Goal: Task Accomplishment & Management: Manage account settings

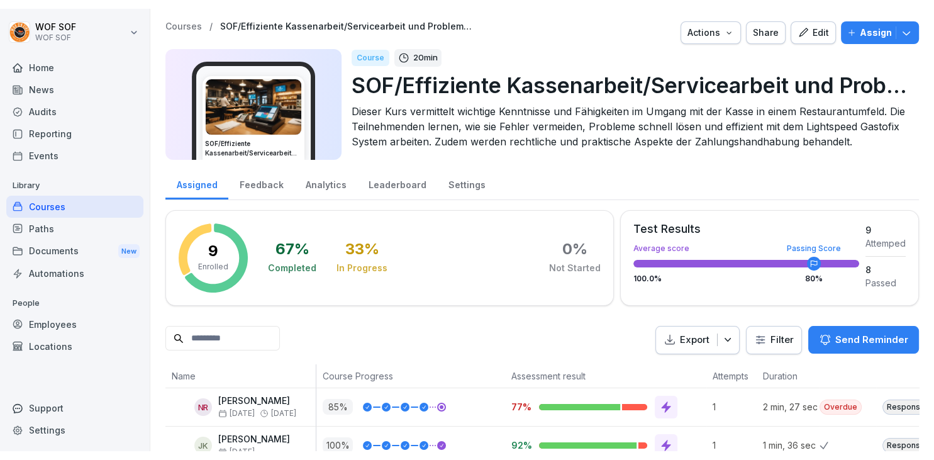
scroll to position [269, 0]
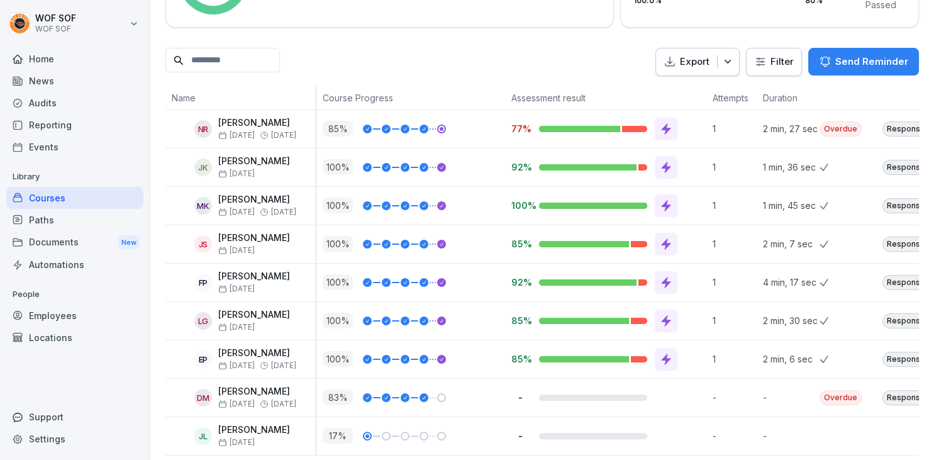
click at [72, 205] on div "Courses" at bounding box center [74, 198] width 137 height 22
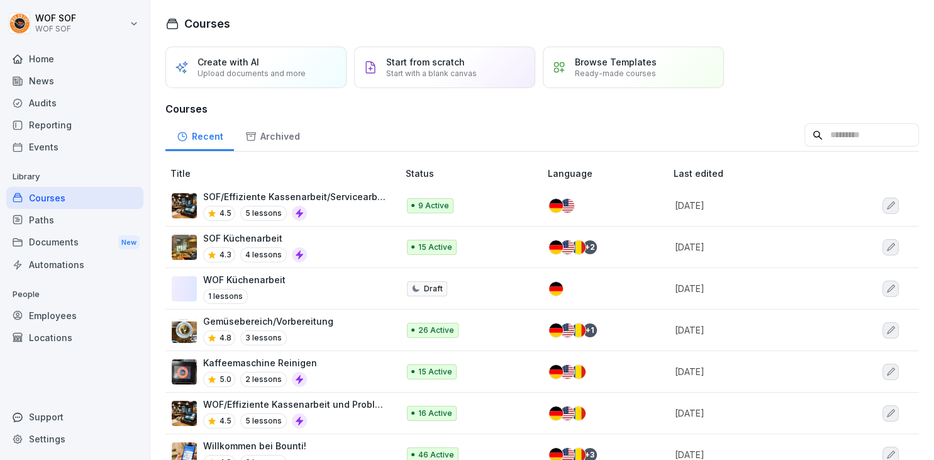
click at [396, 235] on td "SOF Küchenarbeit 4.3 4 lessons" at bounding box center [282, 247] width 235 height 42
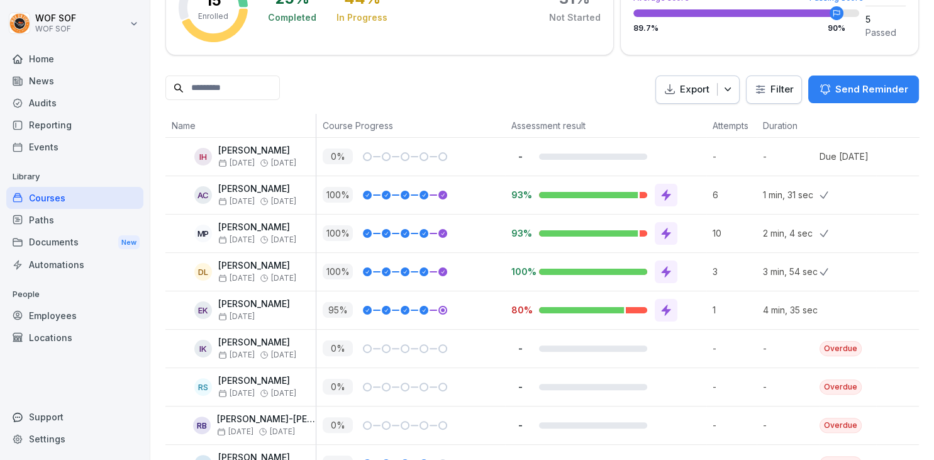
scroll to position [240, 0]
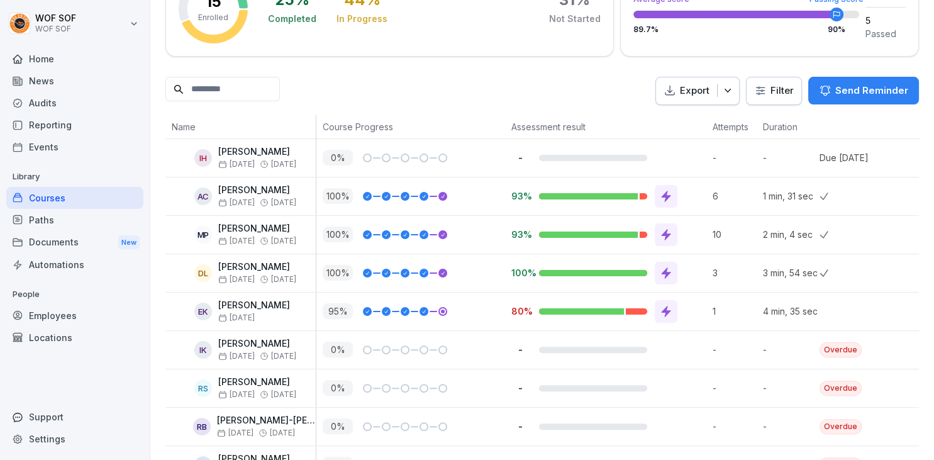
click at [867, 84] on p "Send Reminder" at bounding box center [871, 91] width 73 height 14
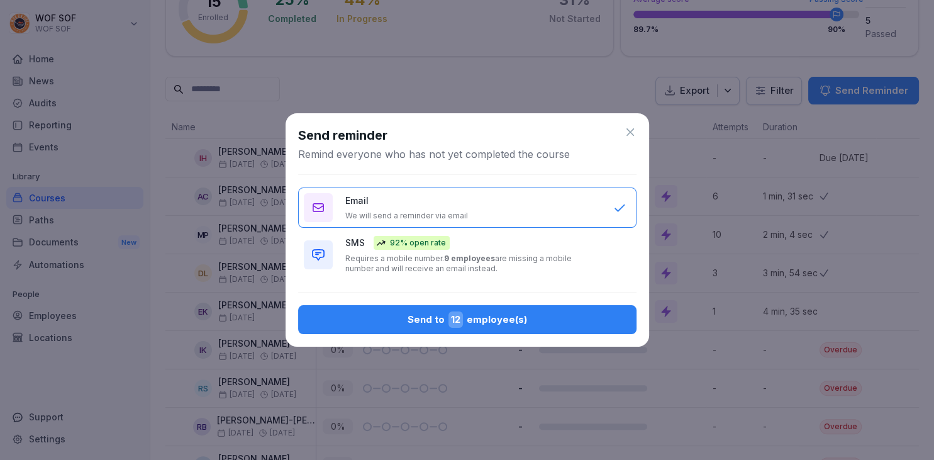
click at [489, 323] on div "Send to 12 employee(s)" at bounding box center [467, 319] width 318 height 16
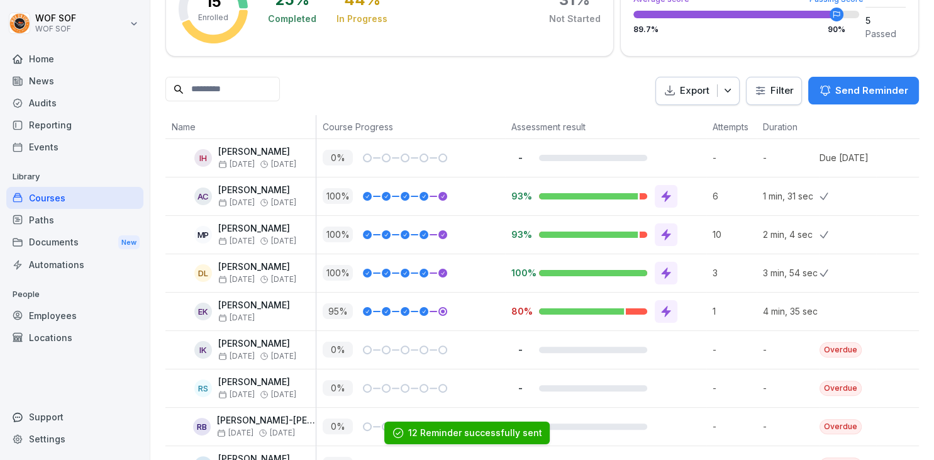
click at [87, 192] on div "Courses" at bounding box center [74, 198] width 137 height 22
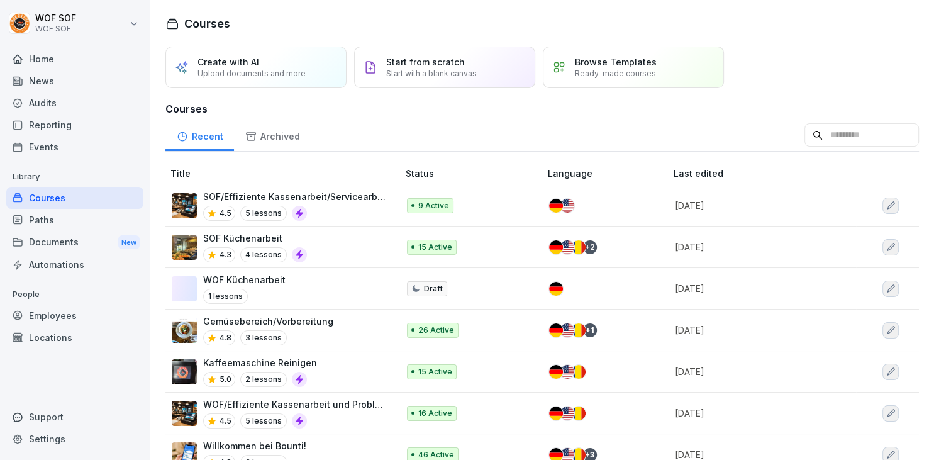
click at [343, 366] on div "Kaffeemaschine Reinigen 5.0 2 lessons" at bounding box center [279, 371] width 214 height 31
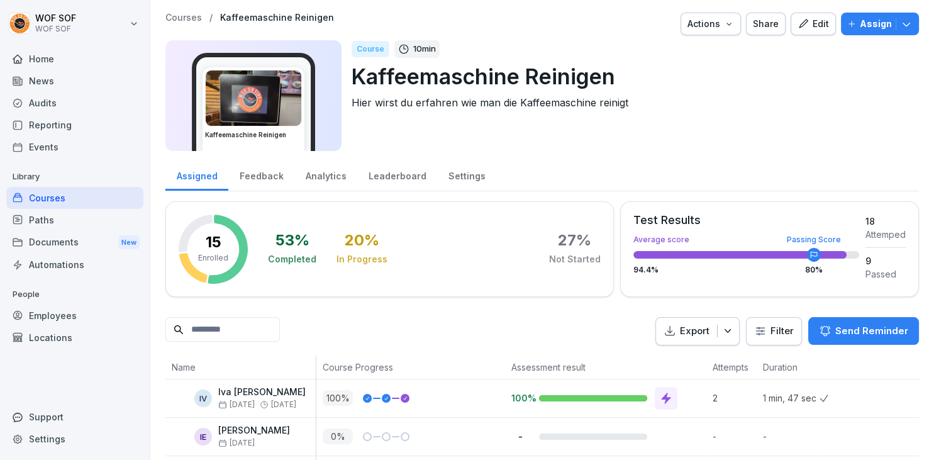
click at [449, 180] on div "Settings" at bounding box center [466, 174] width 59 height 32
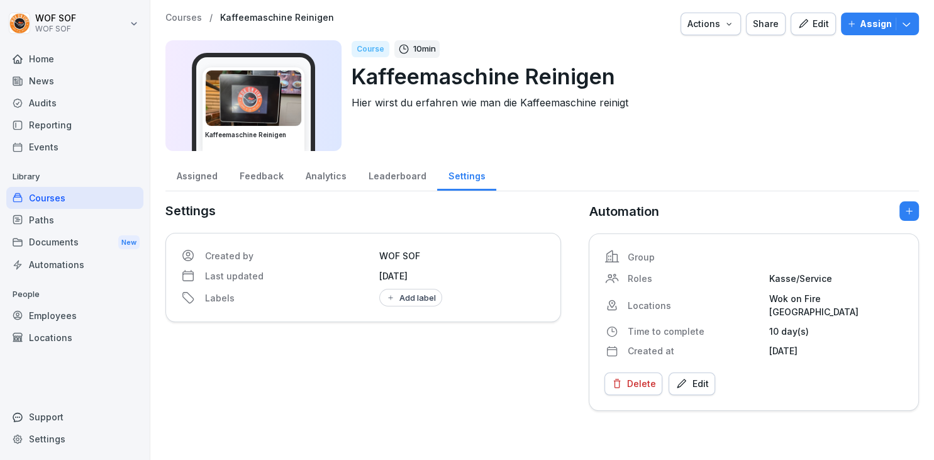
click at [619, 379] on icon "button" at bounding box center [617, 383] width 7 height 9
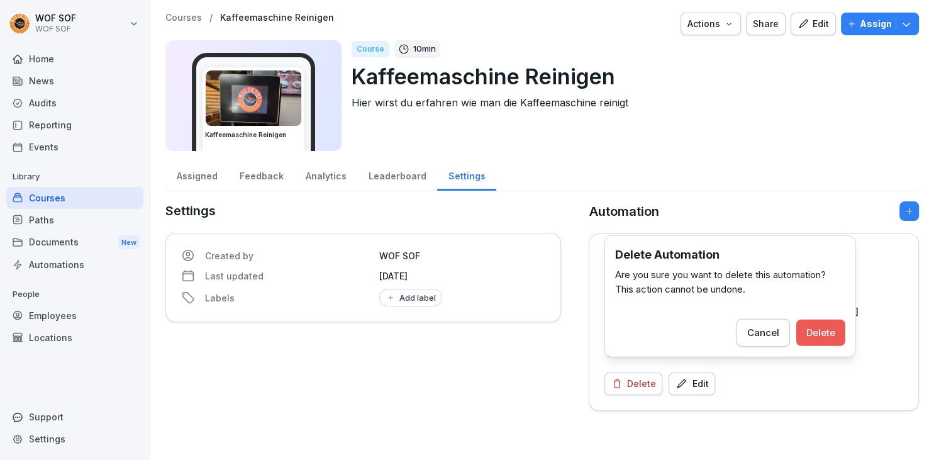
click at [823, 330] on div "Delete" at bounding box center [820, 333] width 29 height 14
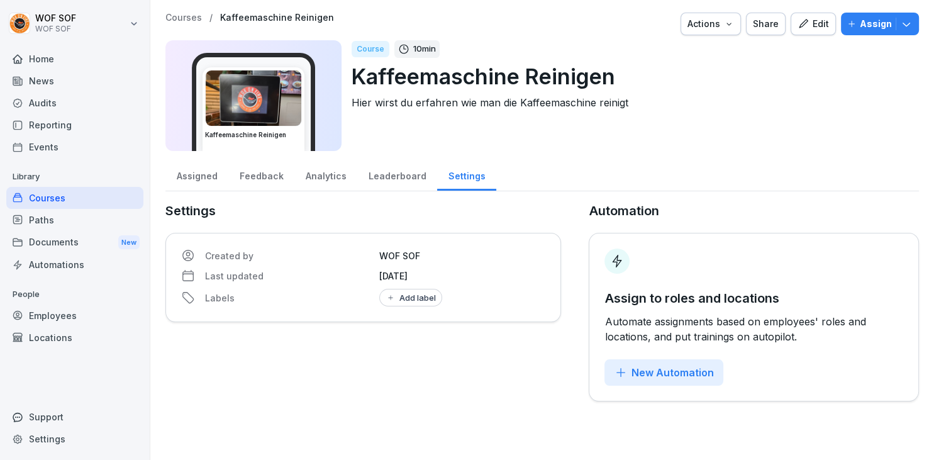
click at [277, 179] on div "Feedback" at bounding box center [261, 174] width 66 height 32
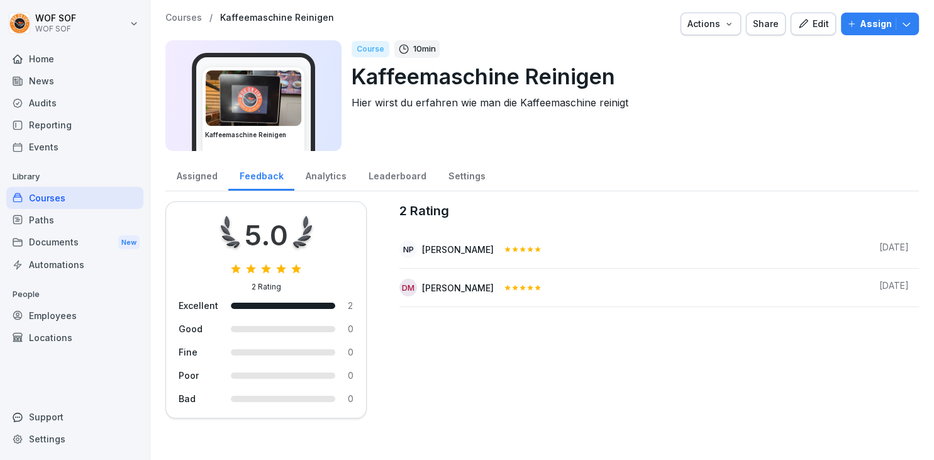
click at [325, 181] on div "Analytics" at bounding box center [325, 174] width 63 height 32
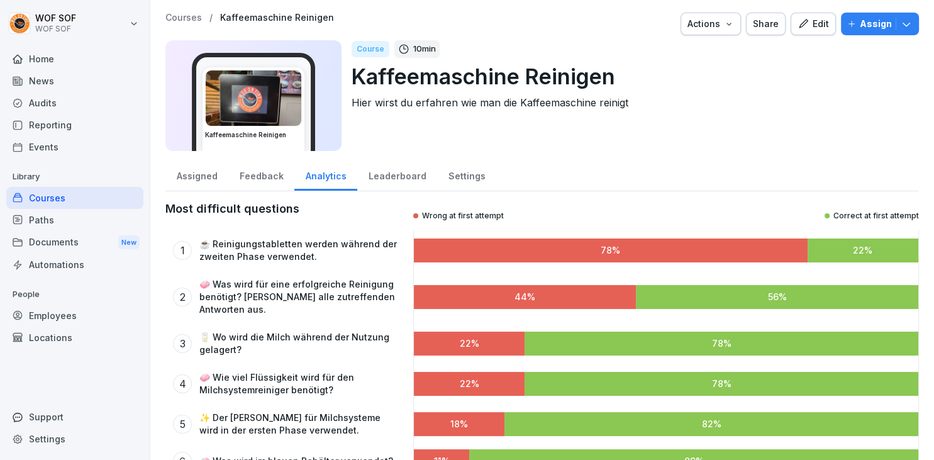
click at [199, 184] on div "Assigned" at bounding box center [196, 174] width 63 height 32
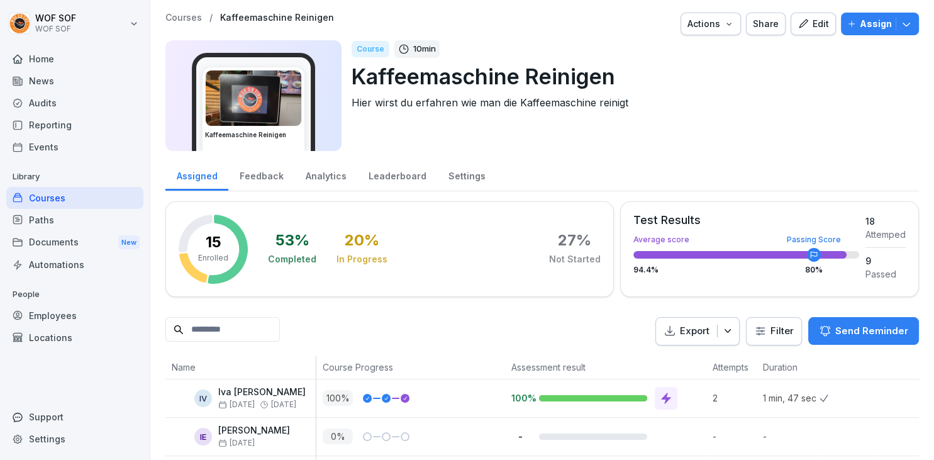
click at [68, 98] on div "Audits" at bounding box center [74, 103] width 137 height 22
